Goal: Contribute content

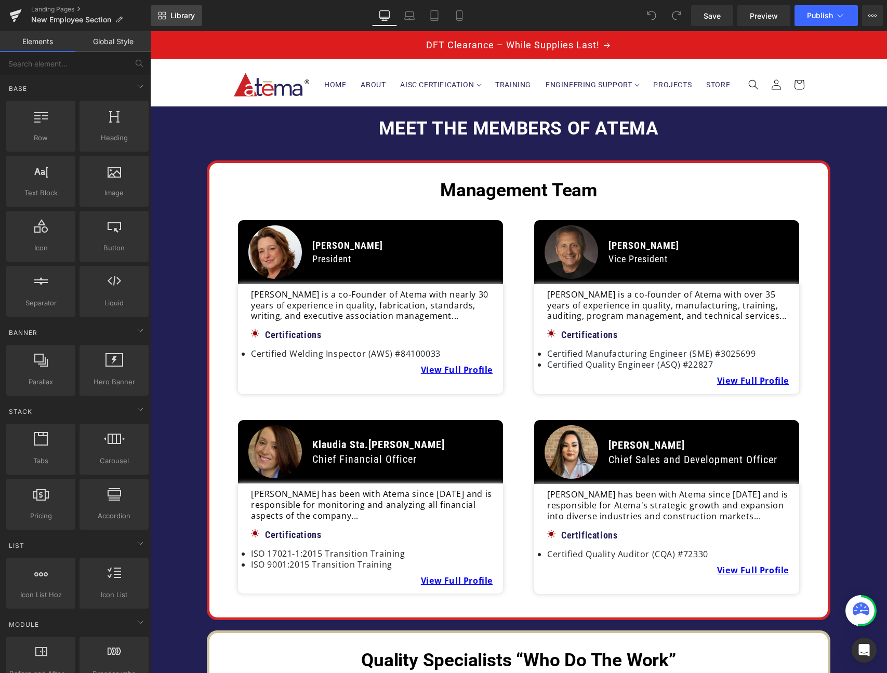
click at [190, 14] on span "Library" at bounding box center [182, 15] width 24 height 9
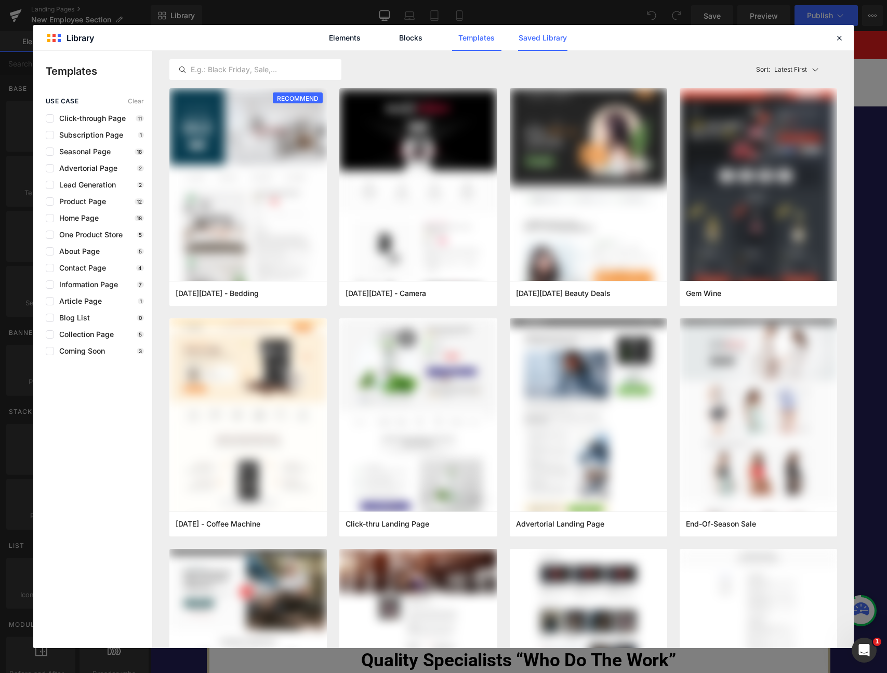
click at [538, 38] on link "Saved Library" at bounding box center [542, 38] width 49 height 26
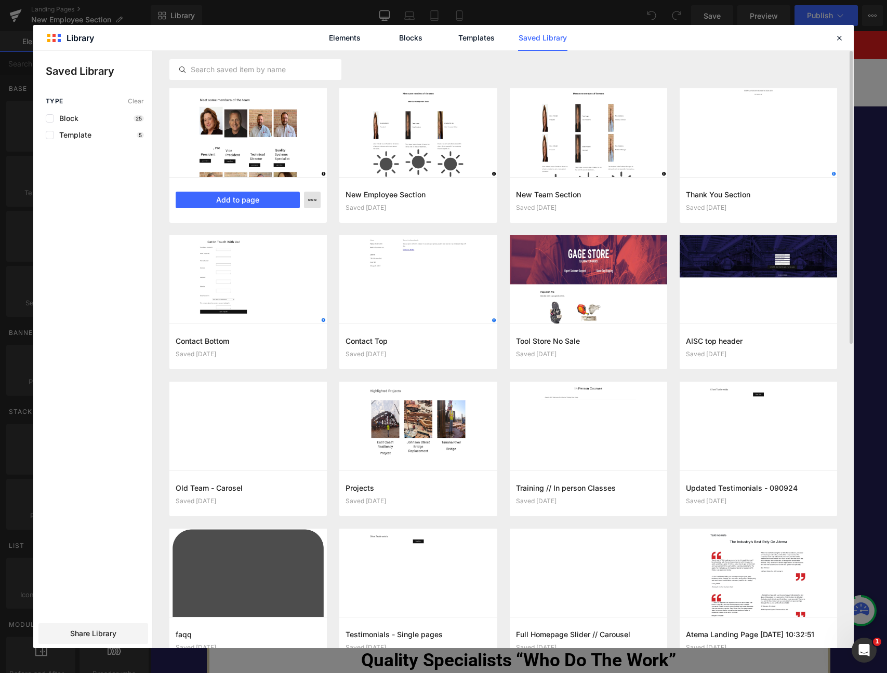
click at [311, 201] on icon "button" at bounding box center [312, 200] width 8 height 8
click at [232, 243] on p "Delete" at bounding box center [234, 245] width 22 height 9
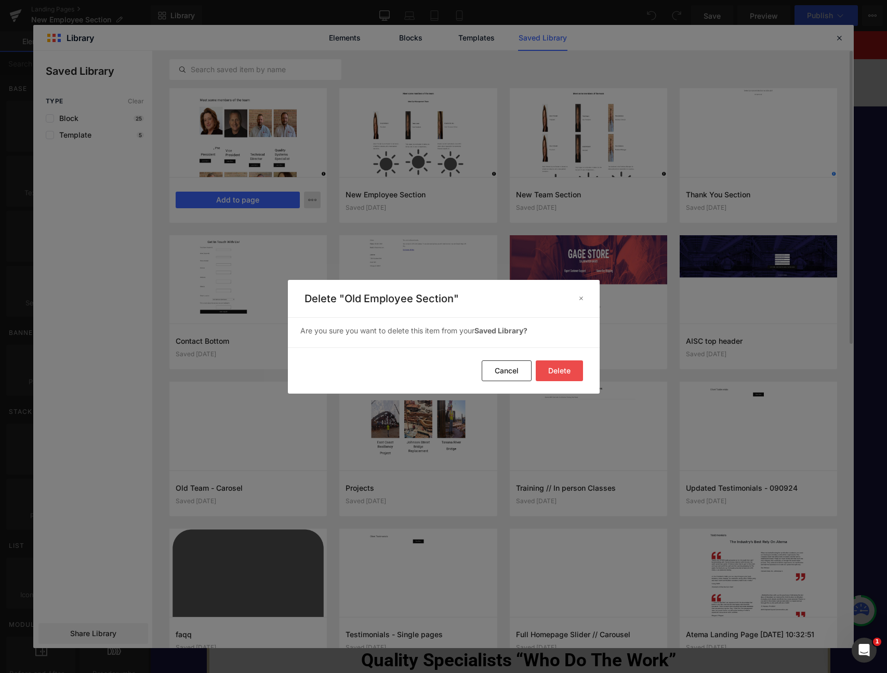
click at [553, 367] on button "Delete" at bounding box center [559, 371] width 47 height 21
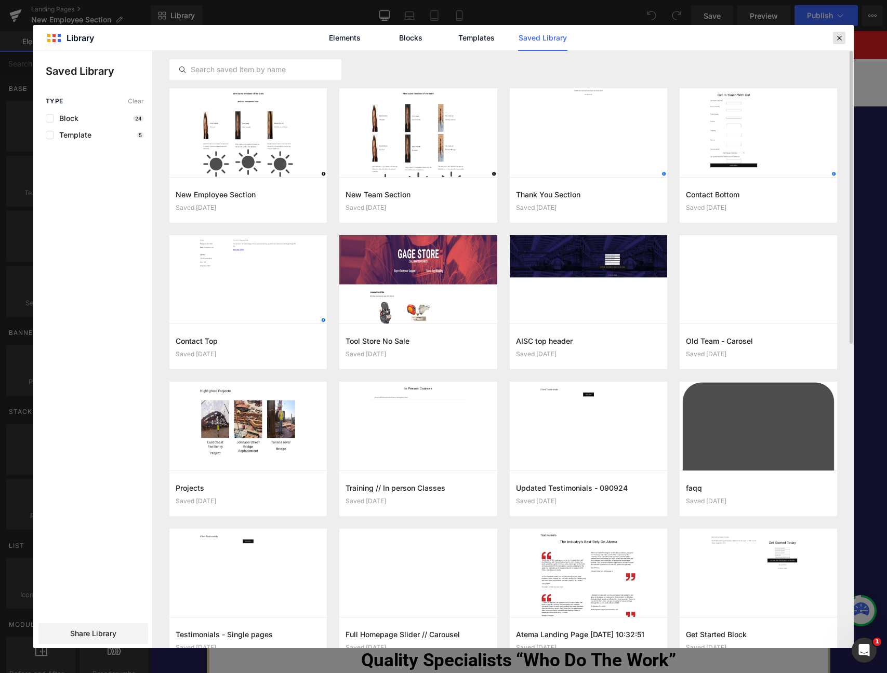
click at [842, 39] on icon at bounding box center [839, 37] width 9 height 9
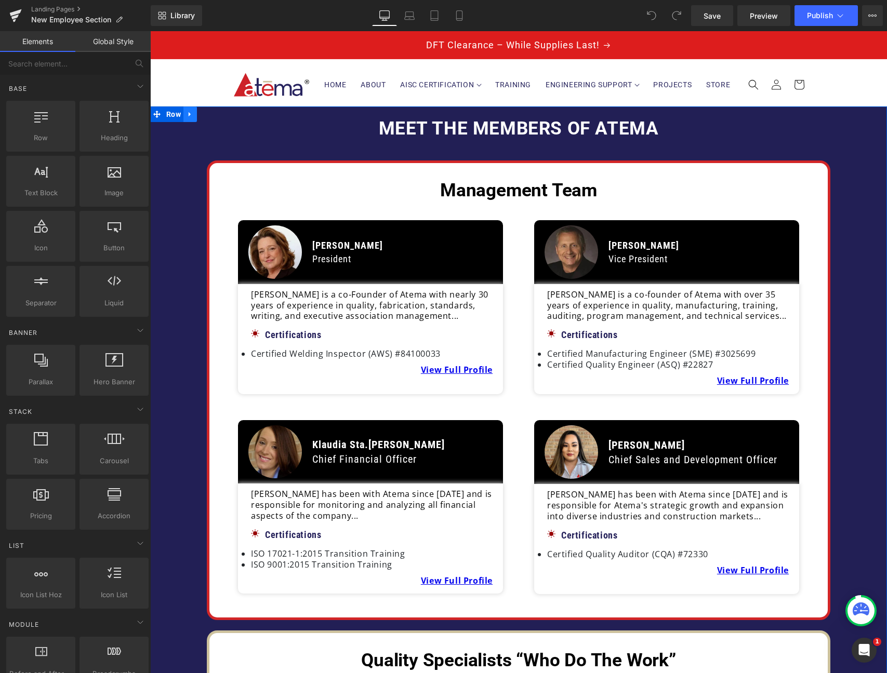
click at [192, 120] on link at bounding box center [190, 115] width 14 height 16
click at [204, 118] on icon at bounding box center [203, 114] width 7 height 7
click at [196, 135] on h2 "Meet the members of Atema" at bounding box center [518, 129] width 737 height 24
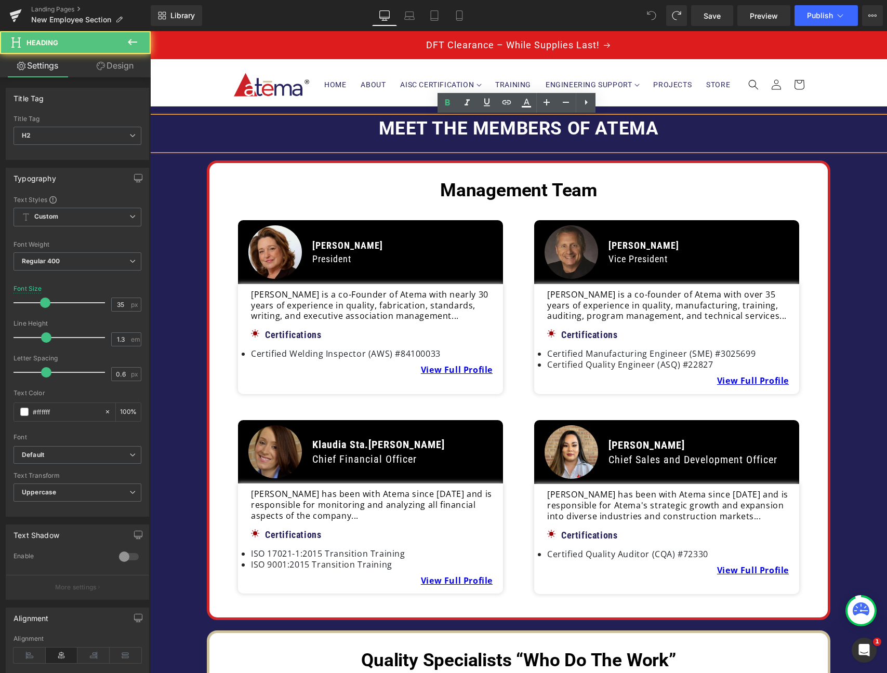
click at [238, 117] on h2 "Meet the members of Atema" at bounding box center [518, 129] width 737 height 24
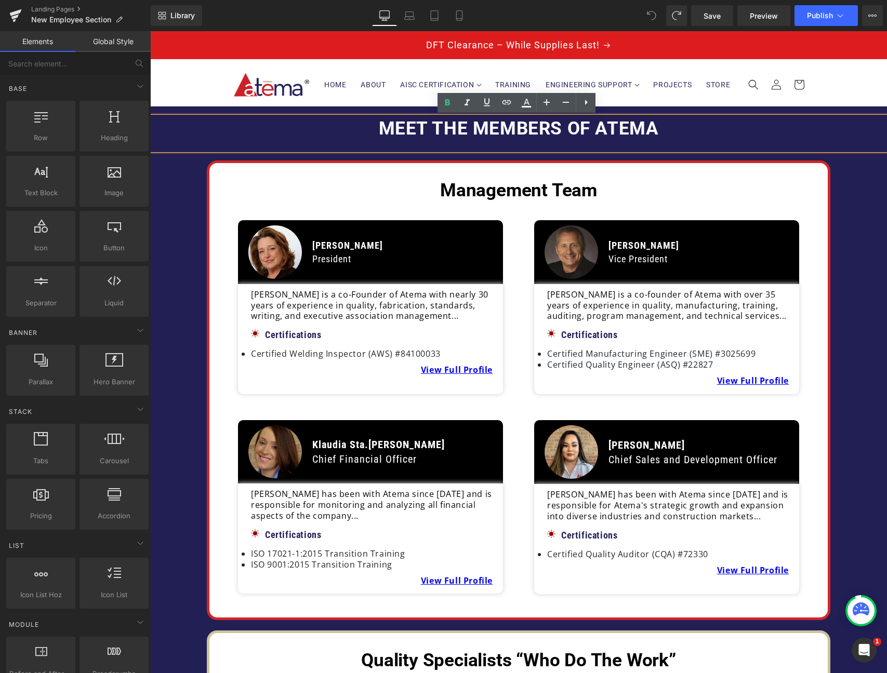
click at [222, 69] on header "Home About AISC Certification AISC Certification AISC Certification References" at bounding box center [519, 82] width 624 height 47
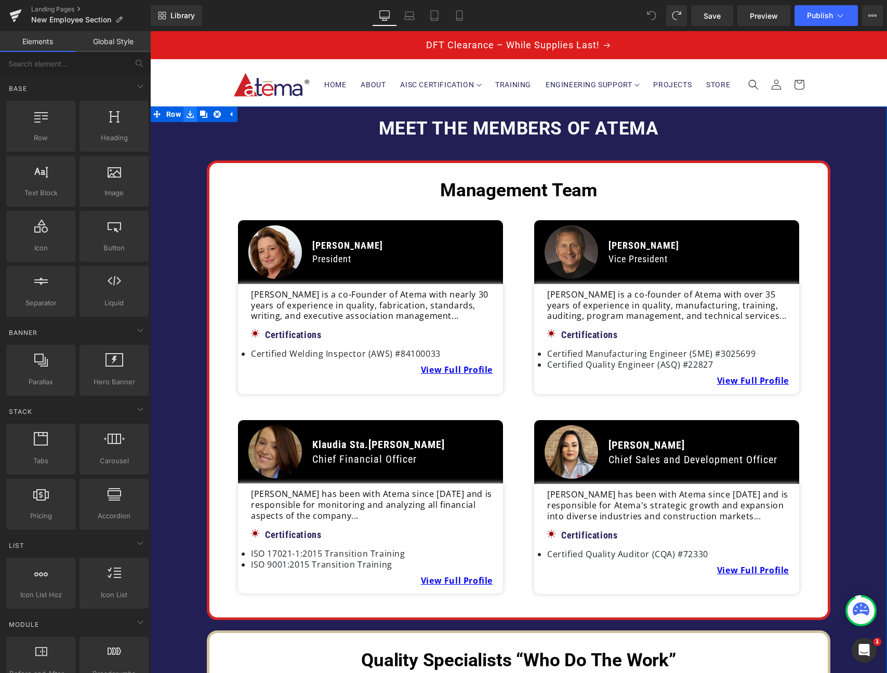
click at [189, 117] on icon at bounding box center [190, 114] width 7 height 7
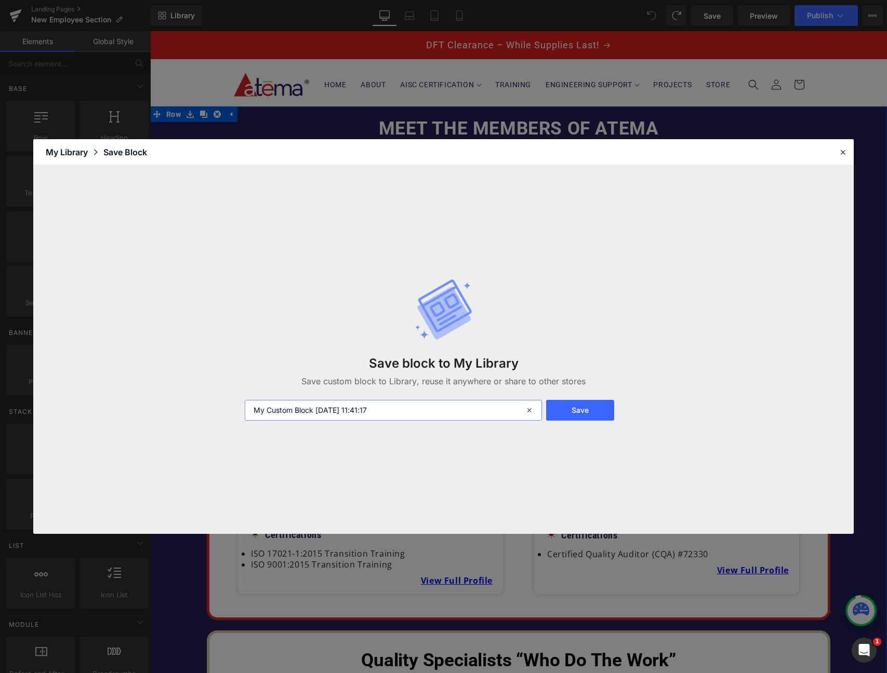
drag, startPoint x: 413, startPoint y: 410, endPoint x: 201, endPoint y: 392, distance: 212.8
click at [201, 392] on div "Save block to My Library Save custom block to Library, reuse it anywhere or sha…" at bounding box center [443, 349] width 821 height 369
type input "New Team Section - [DATE]"
drag, startPoint x: 570, startPoint y: 406, endPoint x: 640, endPoint y: 399, distance: 71.0
click at [570, 406] on button "Save" at bounding box center [580, 410] width 69 height 21
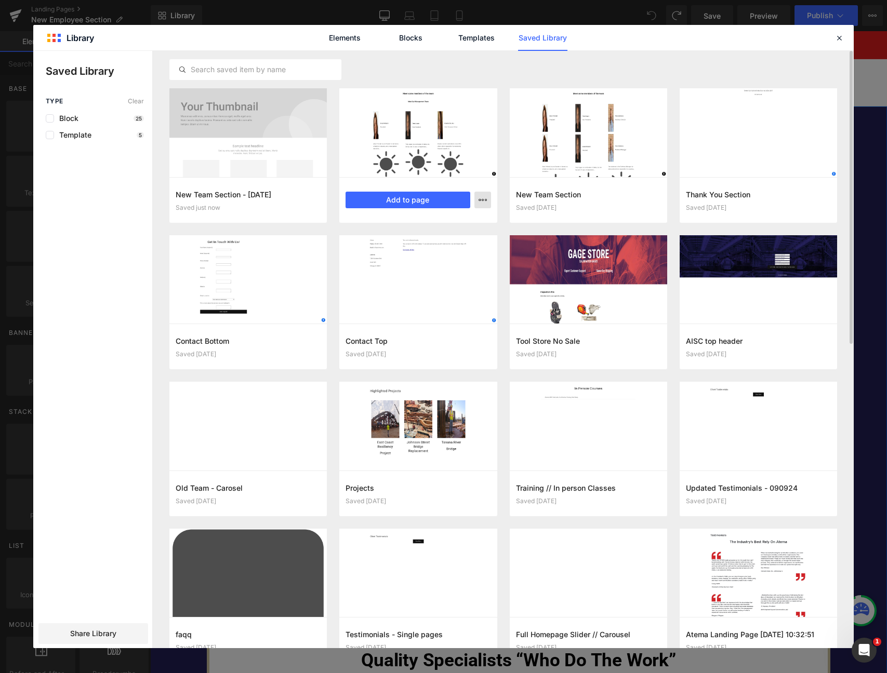
click at [482, 202] on icon "button" at bounding box center [483, 200] width 8 height 8
click at [421, 245] on div "Delete" at bounding box center [432, 245] width 118 height 22
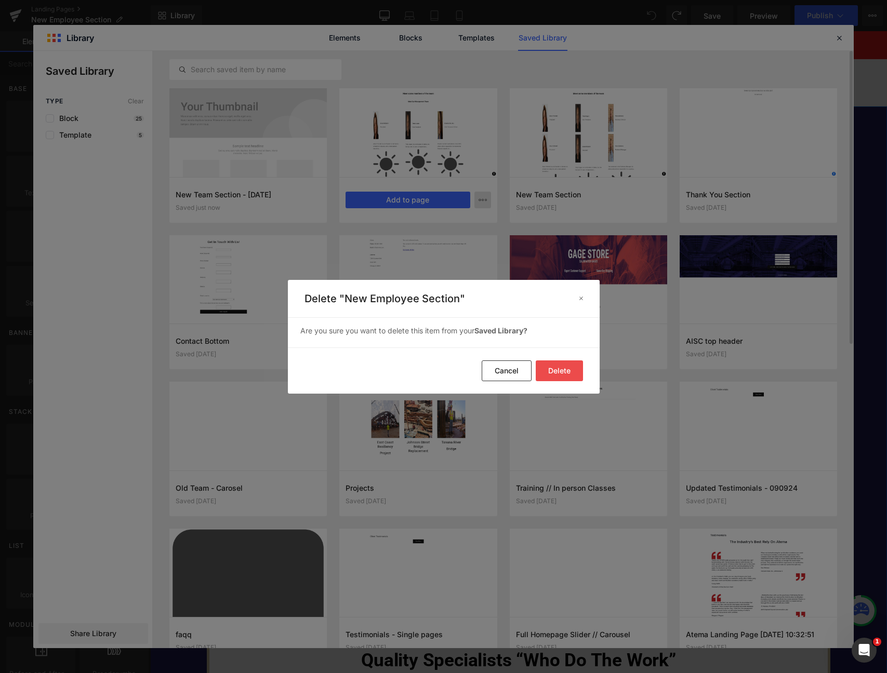
click at [557, 372] on button "Delete" at bounding box center [559, 371] width 47 height 21
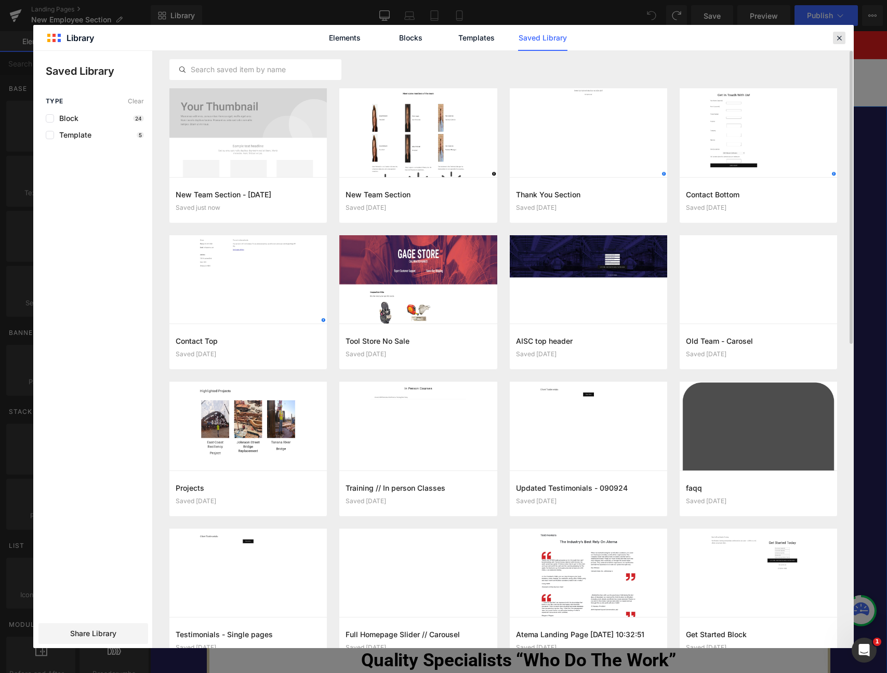
click at [836, 37] on icon at bounding box center [839, 37] width 9 height 9
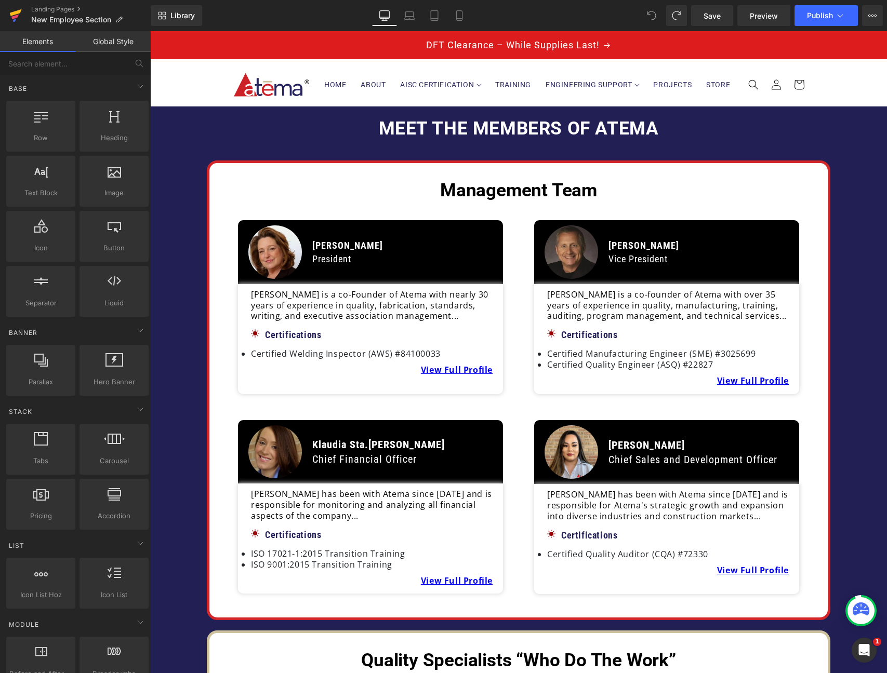
click at [18, 14] on icon at bounding box center [16, 12] width 12 height 7
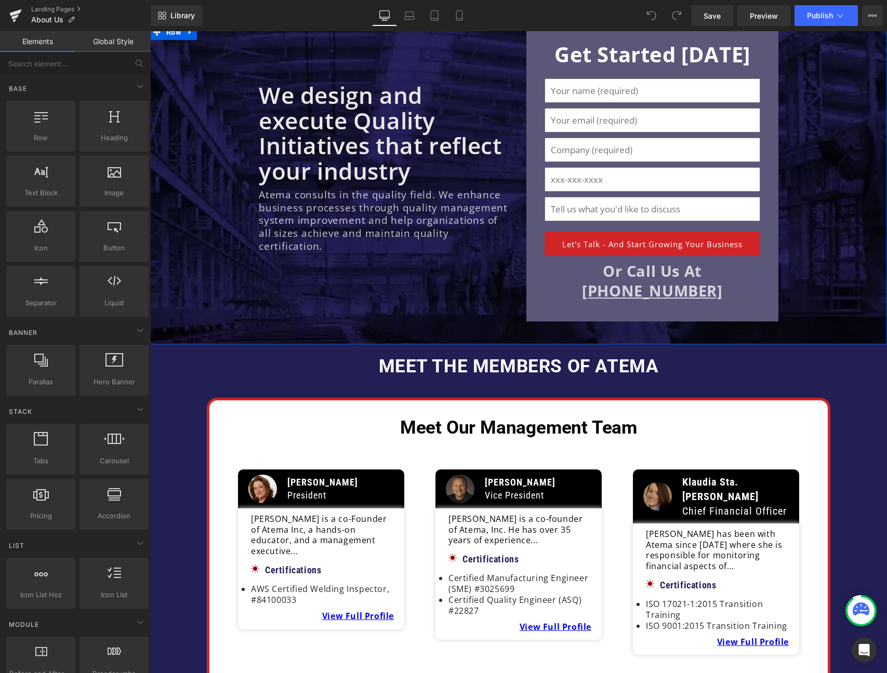
scroll to position [94, 0]
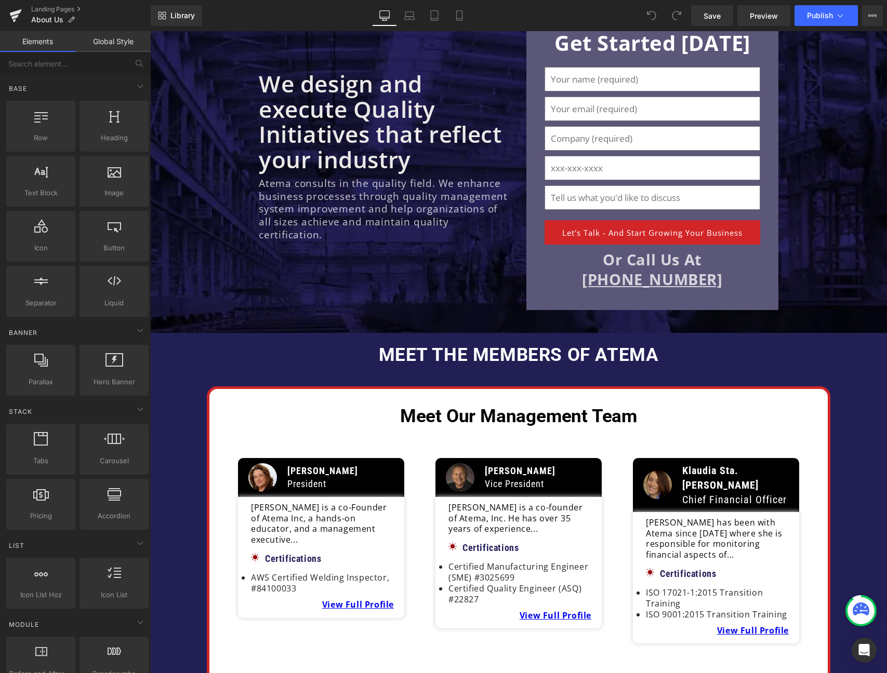
drag, startPoint x: 190, startPoint y: 349, endPoint x: 183, endPoint y: 345, distance: 7.2
click at [189, 349] on h2 "Meet the members of Atema" at bounding box center [518, 355] width 737 height 24
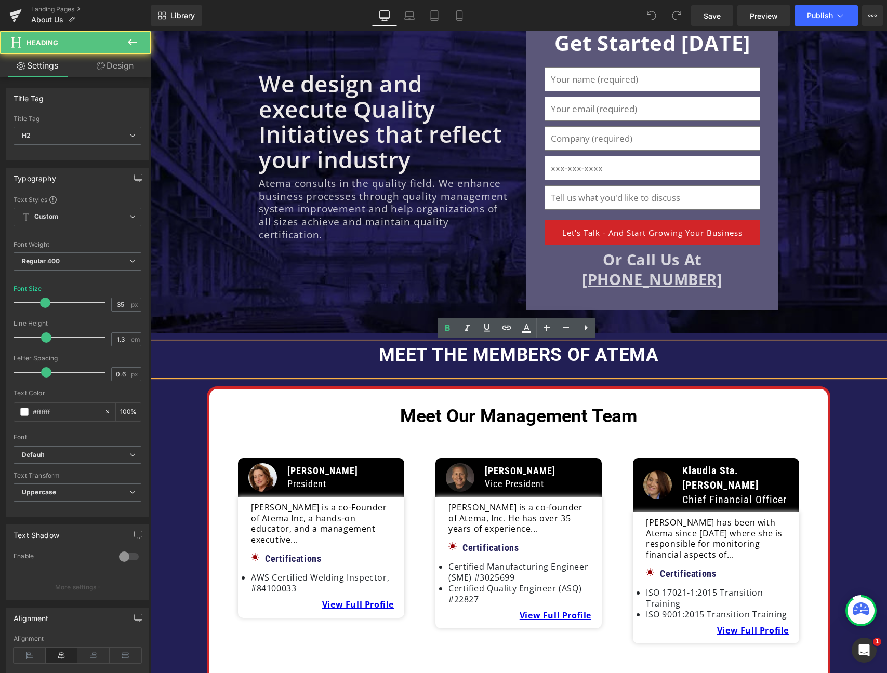
scroll to position [0, 0]
click at [188, 296] on div "We design and execute Quality Initiatives that reflect your industry Heading At…" at bounding box center [518, 180] width 737 height 280
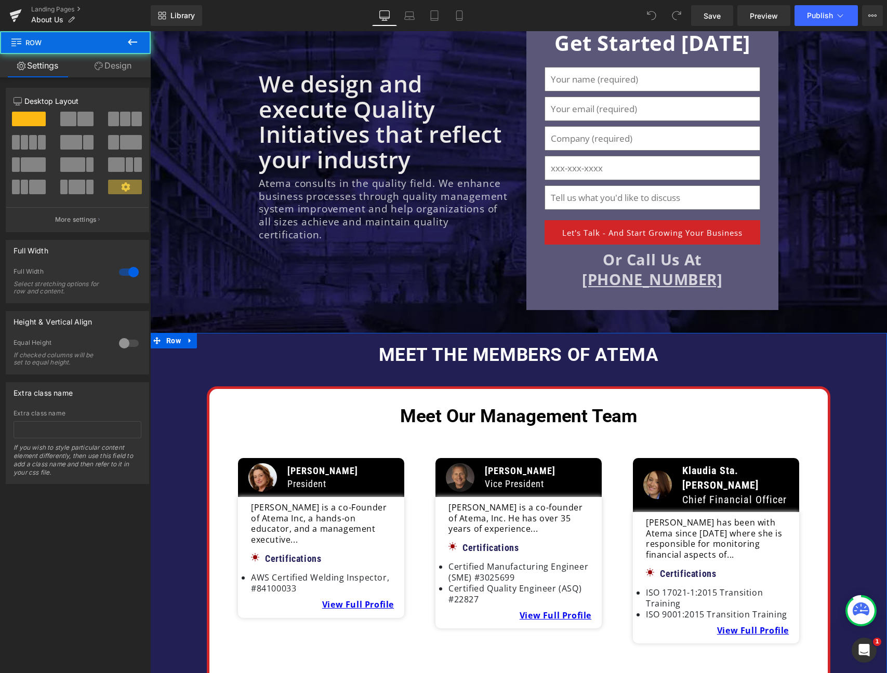
drag, startPoint x: 188, startPoint y: 341, endPoint x: 197, endPoint y: 342, distance: 9.4
click at [188, 341] on icon at bounding box center [190, 341] width 7 height 8
click at [214, 341] on icon at bounding box center [217, 341] width 7 height 8
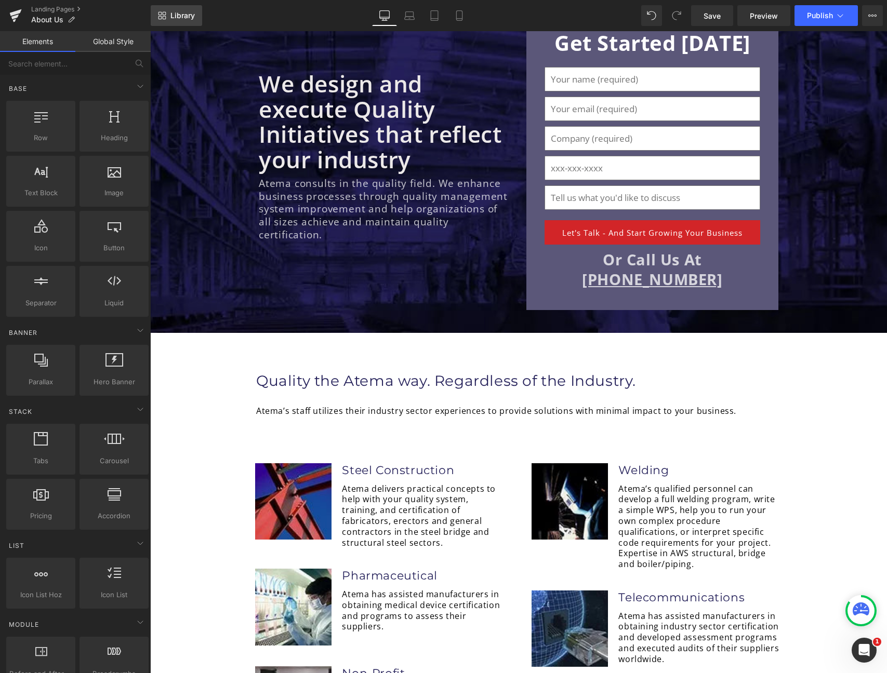
click at [175, 19] on span "Library" at bounding box center [182, 15] width 24 height 9
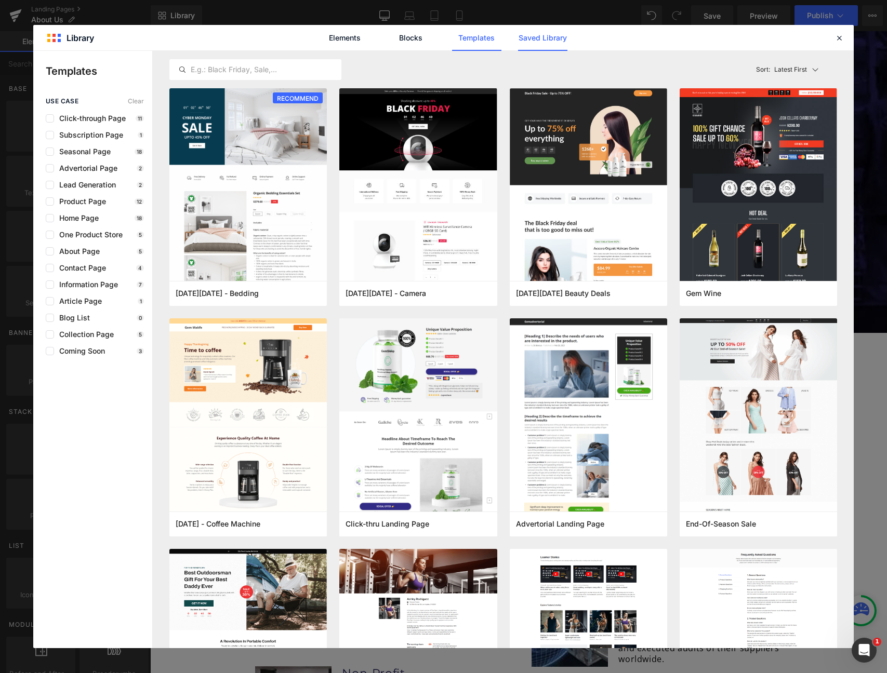
click at [556, 38] on link "Saved Library" at bounding box center [542, 38] width 49 height 26
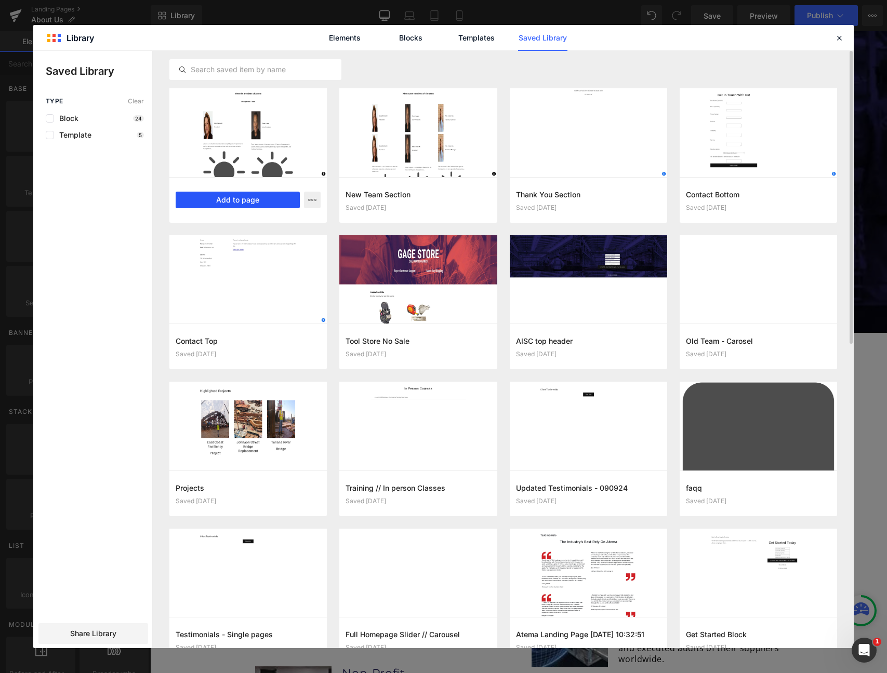
click at [236, 199] on button "Add to page" at bounding box center [238, 200] width 124 height 17
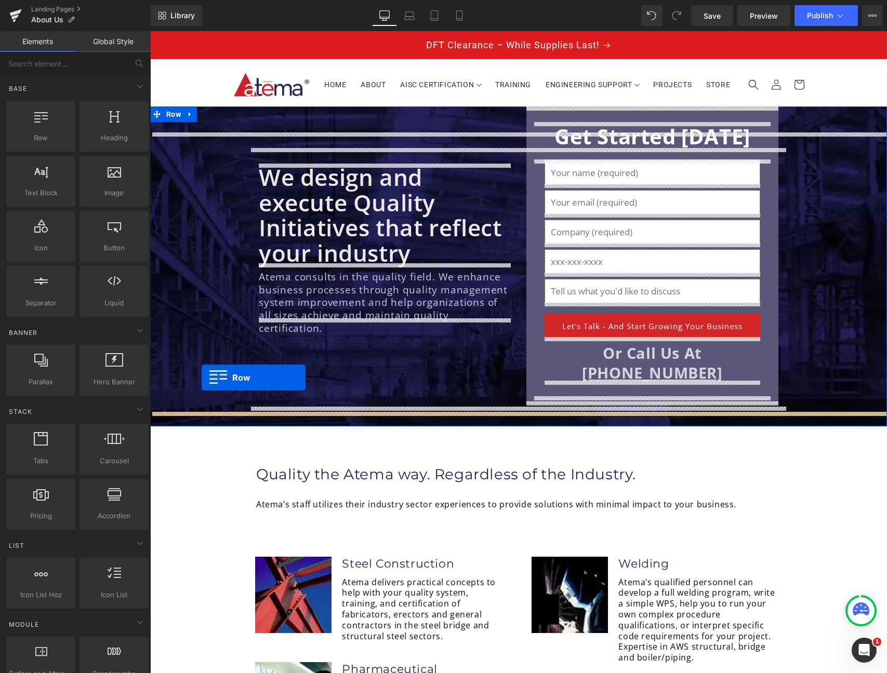
scroll to position [1, 0]
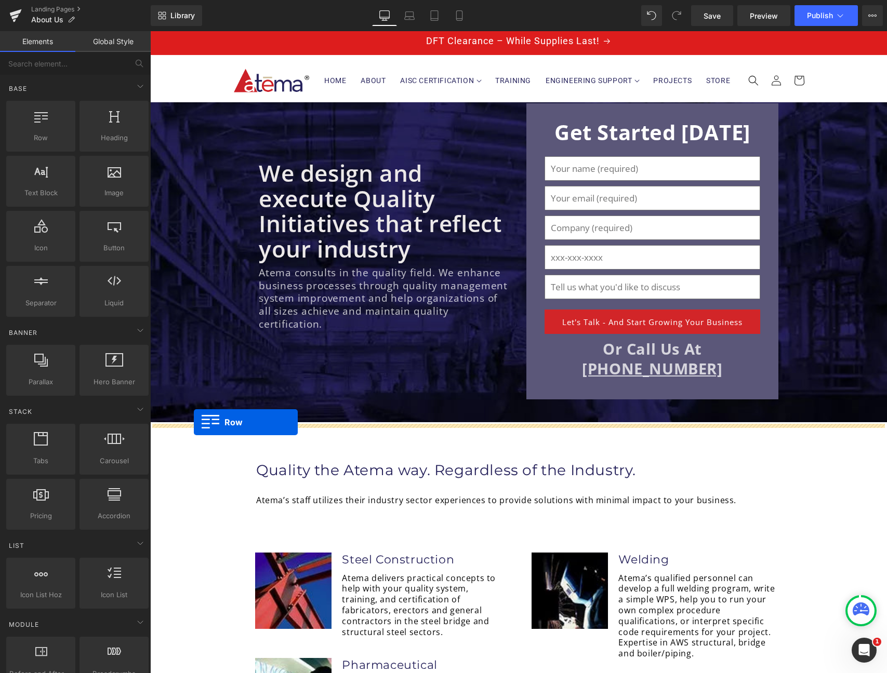
drag, startPoint x: 157, startPoint y: 260, endPoint x: 194, endPoint y: 423, distance: 167.3
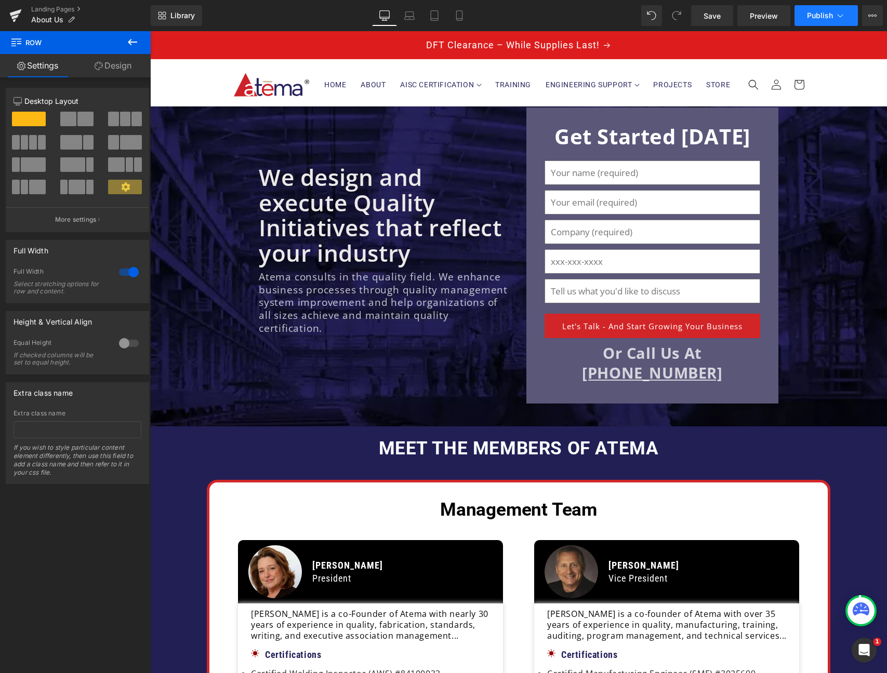
scroll to position [0, 0]
click at [816, 18] on span "Publish" at bounding box center [820, 15] width 26 height 8
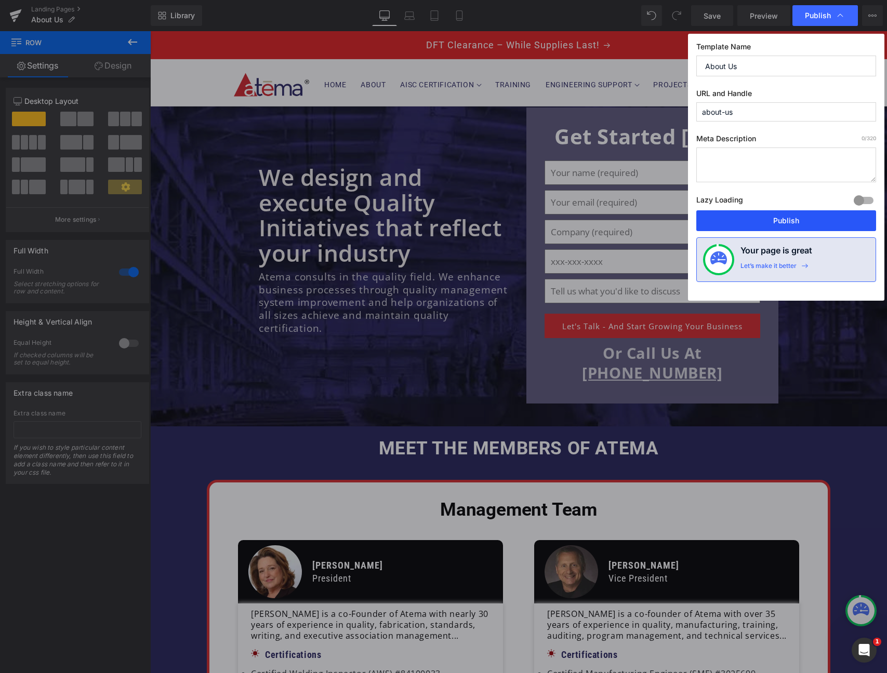
click at [763, 218] on button "Publish" at bounding box center [786, 220] width 180 height 21
